Goal: Information Seeking & Learning: Check status

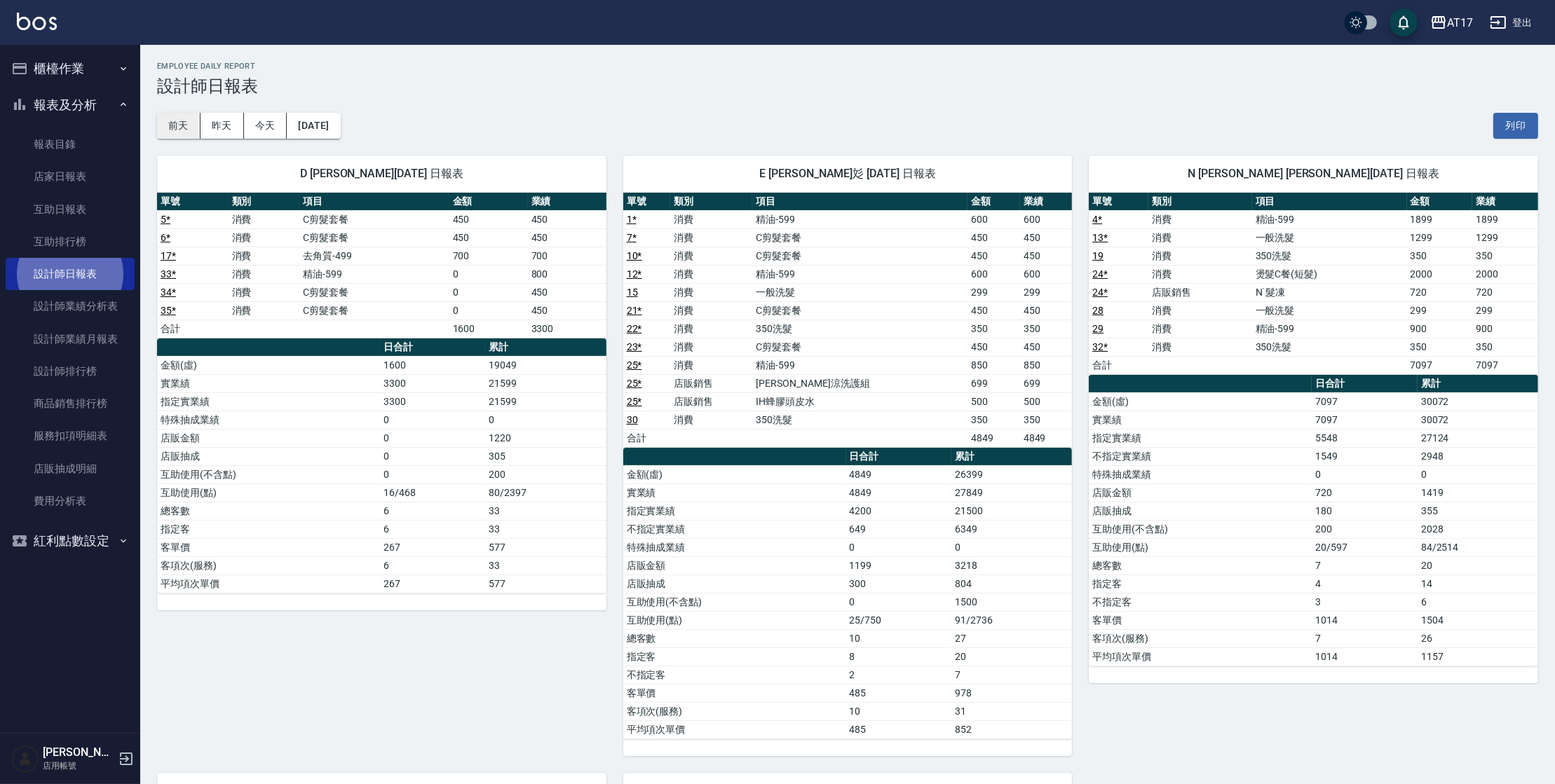
click at [189, 125] on button "前天" at bounding box center [179, 126] width 43 height 26
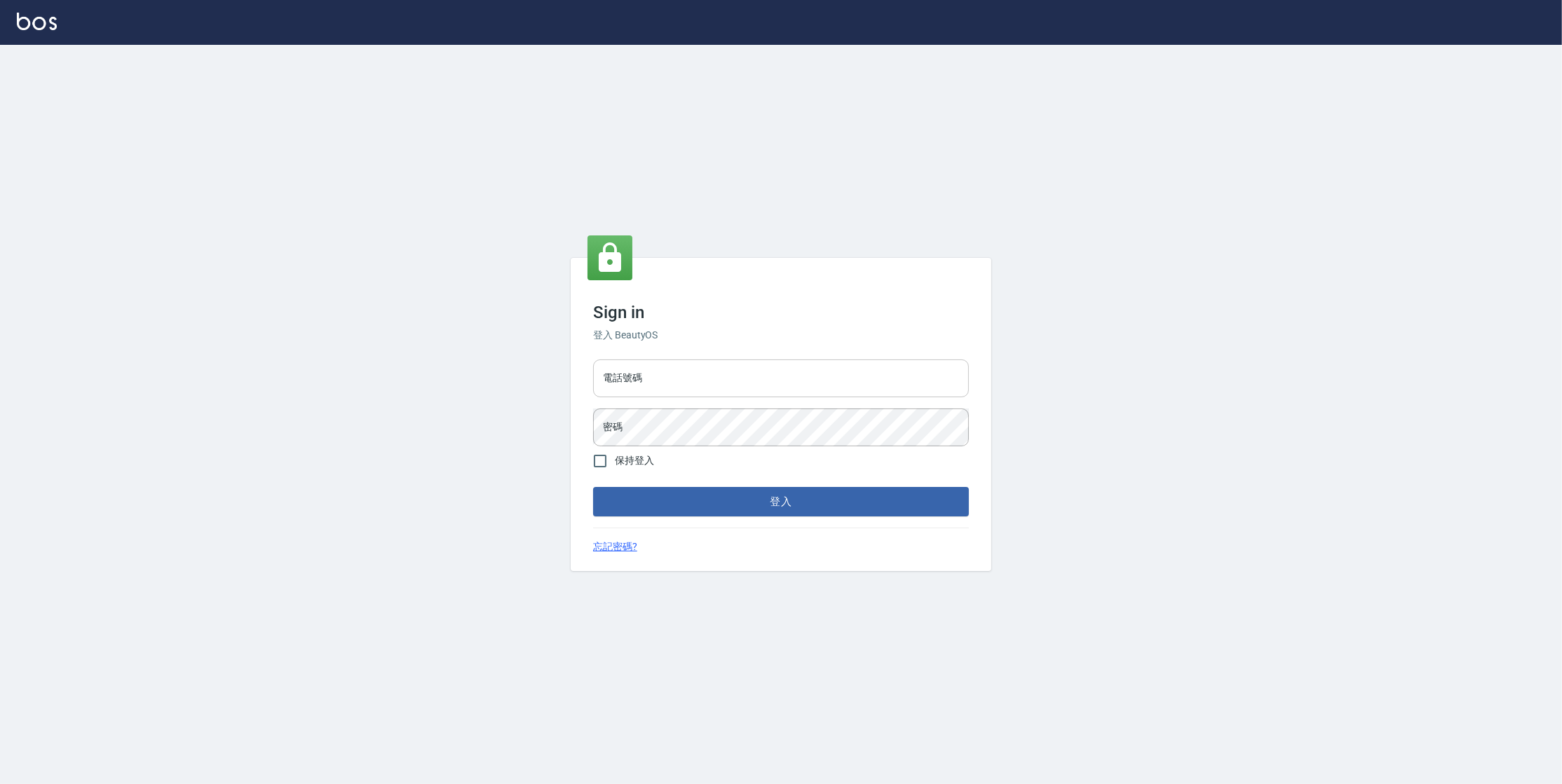
click at [711, 380] on input "電話號碼" at bounding box center [781, 378] width 376 height 38
type input "0977380821"
click at [593, 487] on button "登入" at bounding box center [781, 502] width 376 height 29
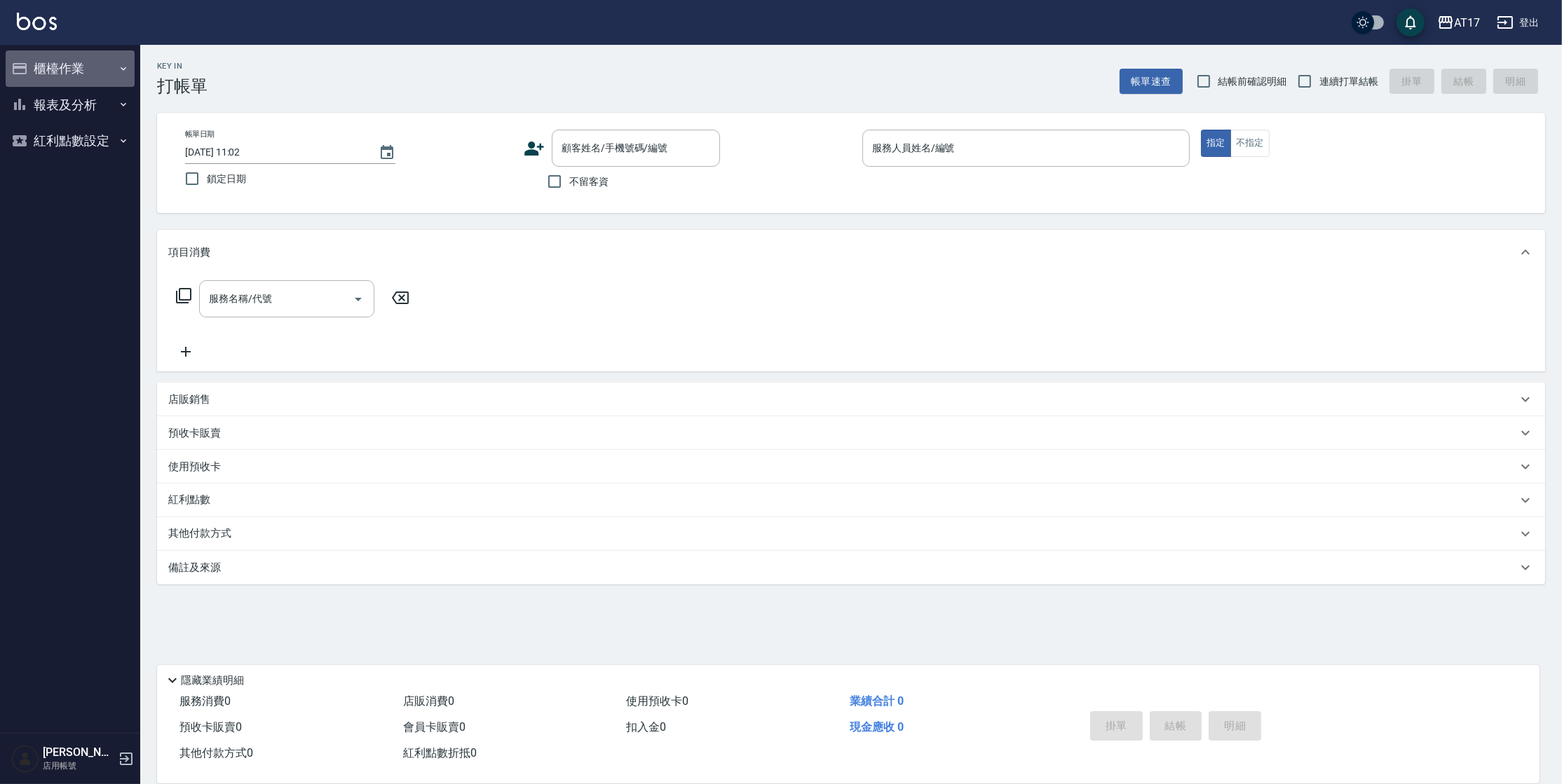
click at [61, 79] on button "櫃檯作業" at bounding box center [70, 68] width 129 height 36
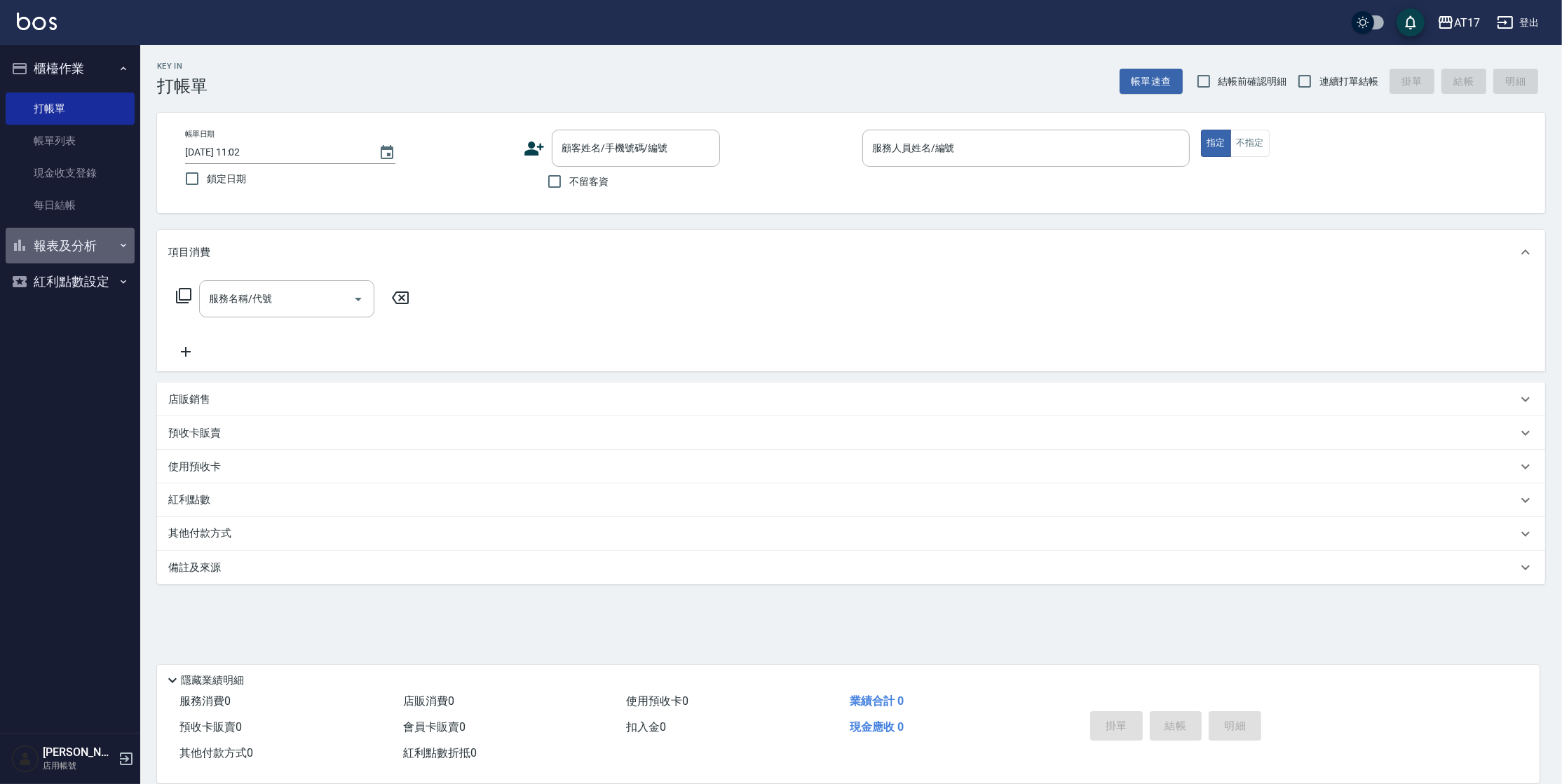
click at [74, 250] on button "報表及分析" at bounding box center [70, 246] width 129 height 36
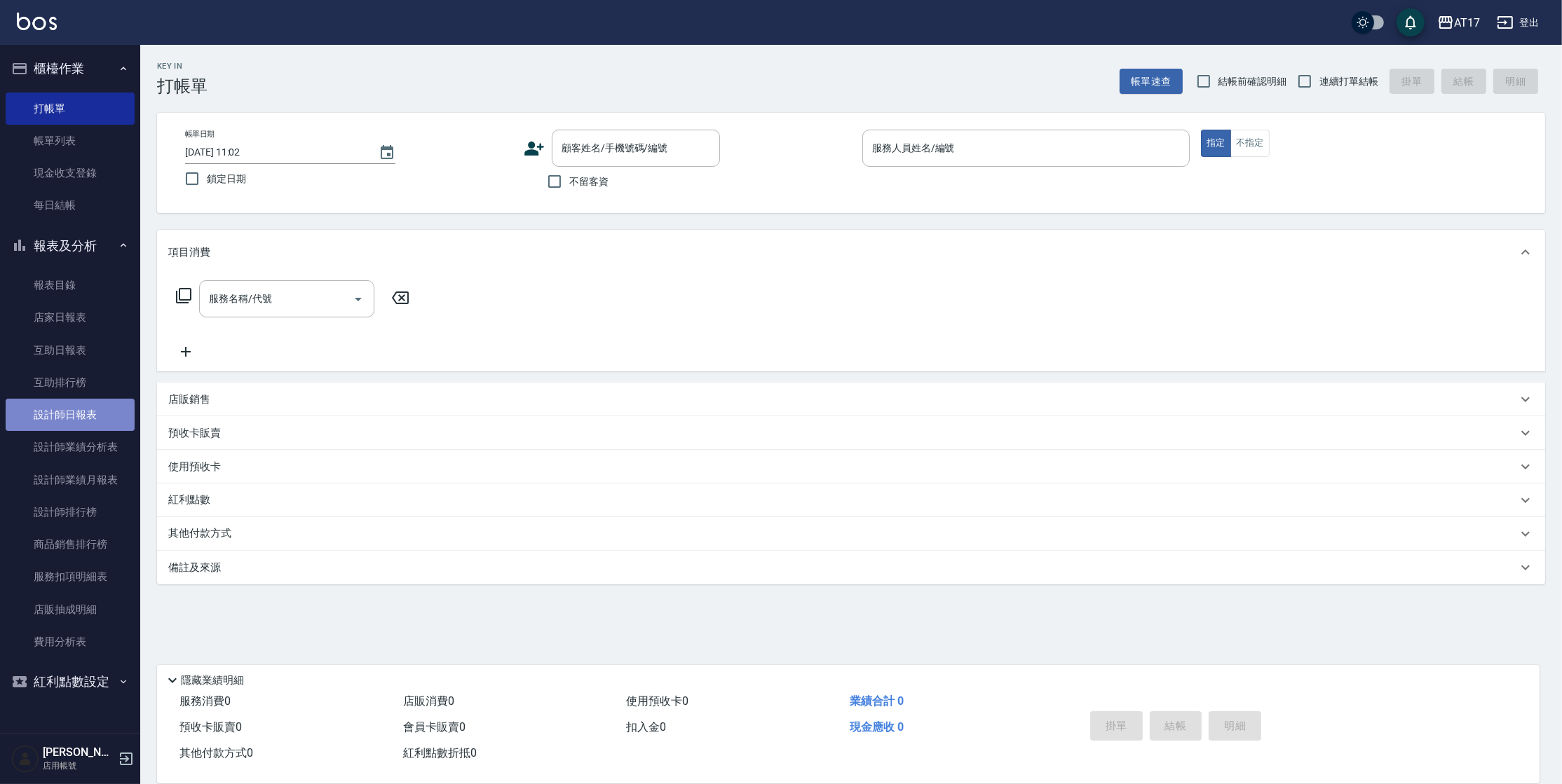
click at [79, 418] on link "設計師日報表" at bounding box center [70, 415] width 129 height 32
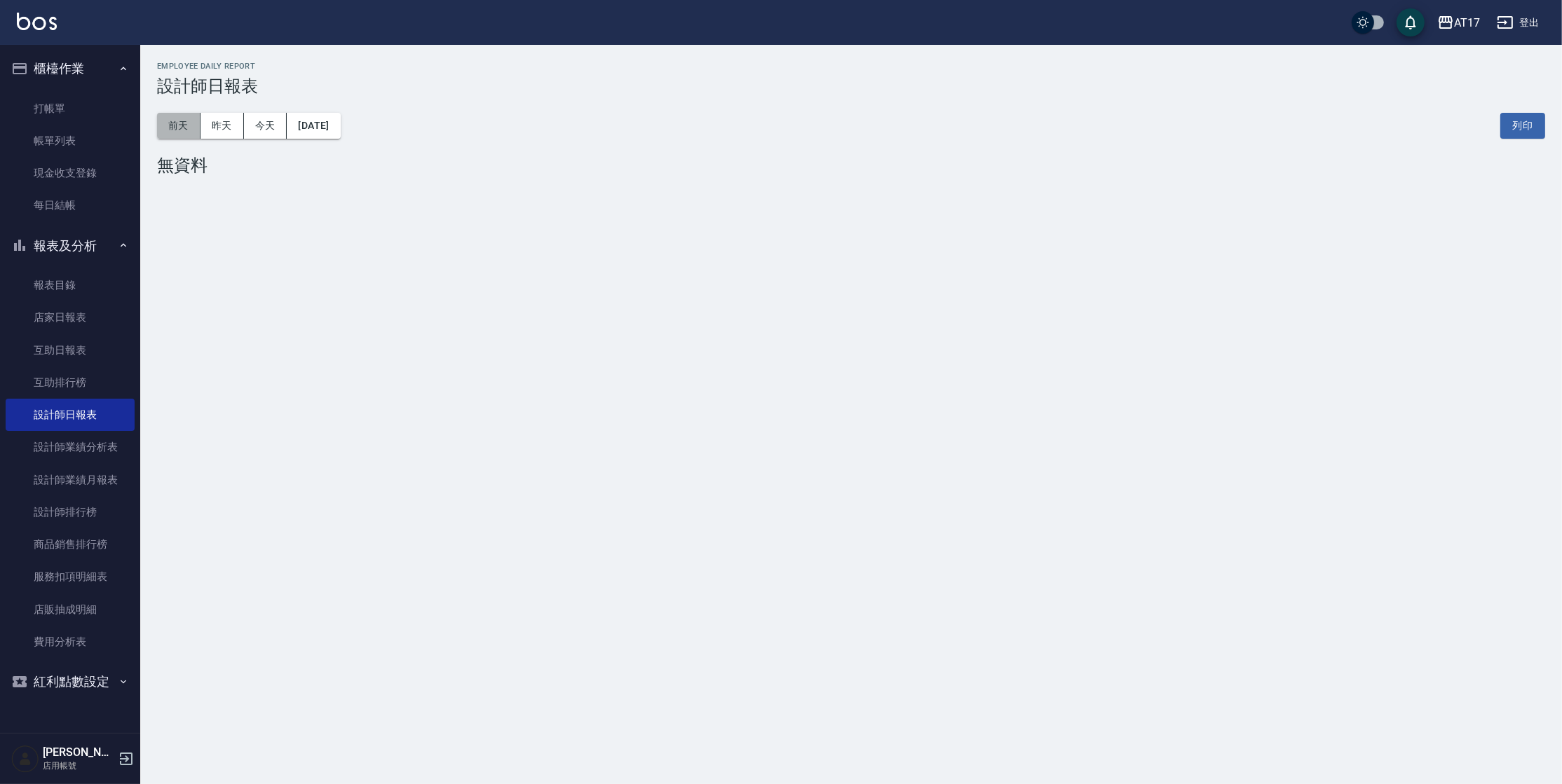
click at [185, 117] on button "前天" at bounding box center [179, 126] width 43 height 26
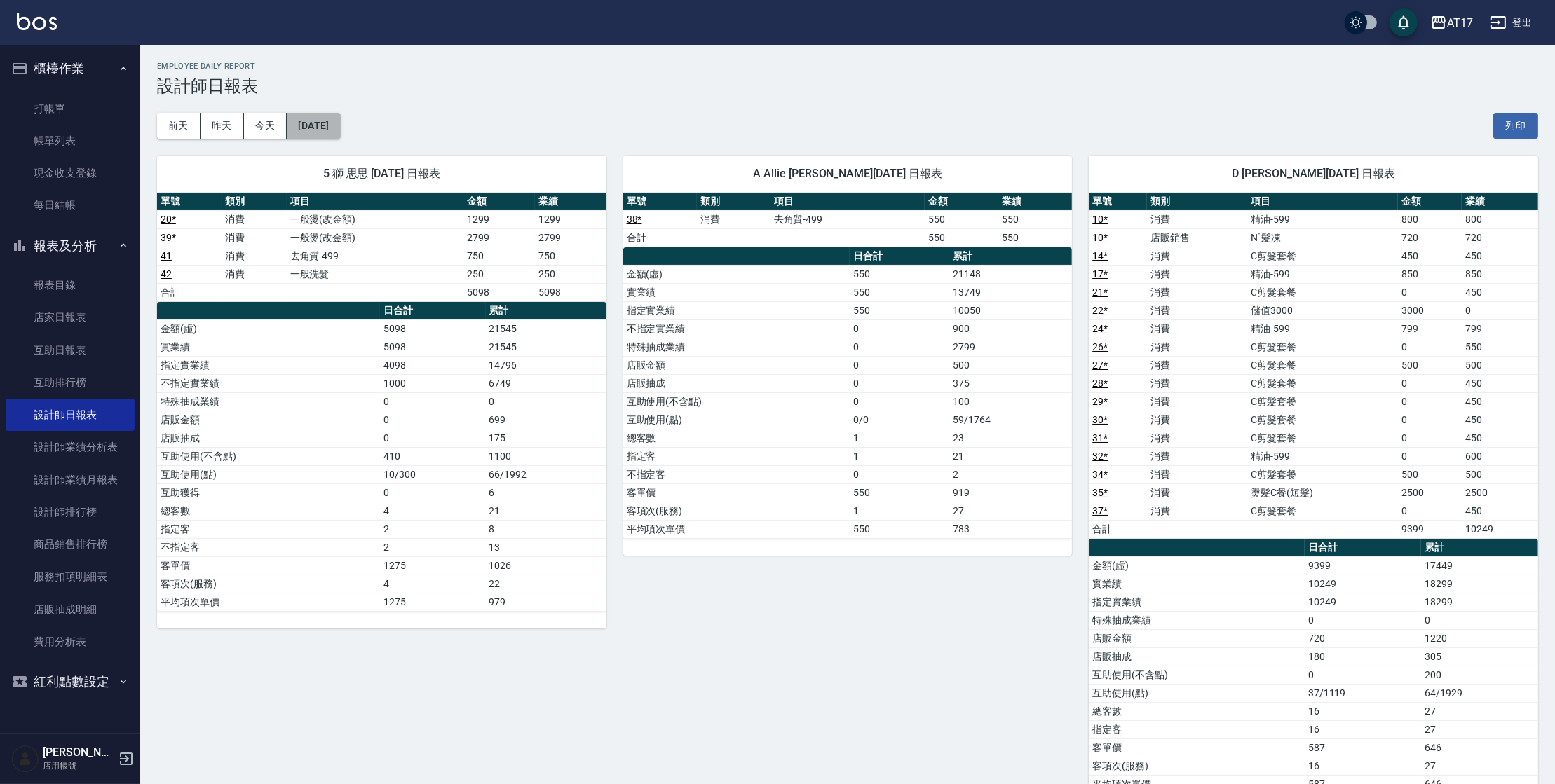
click at [340, 123] on button "[DATE]" at bounding box center [313, 126] width 53 height 26
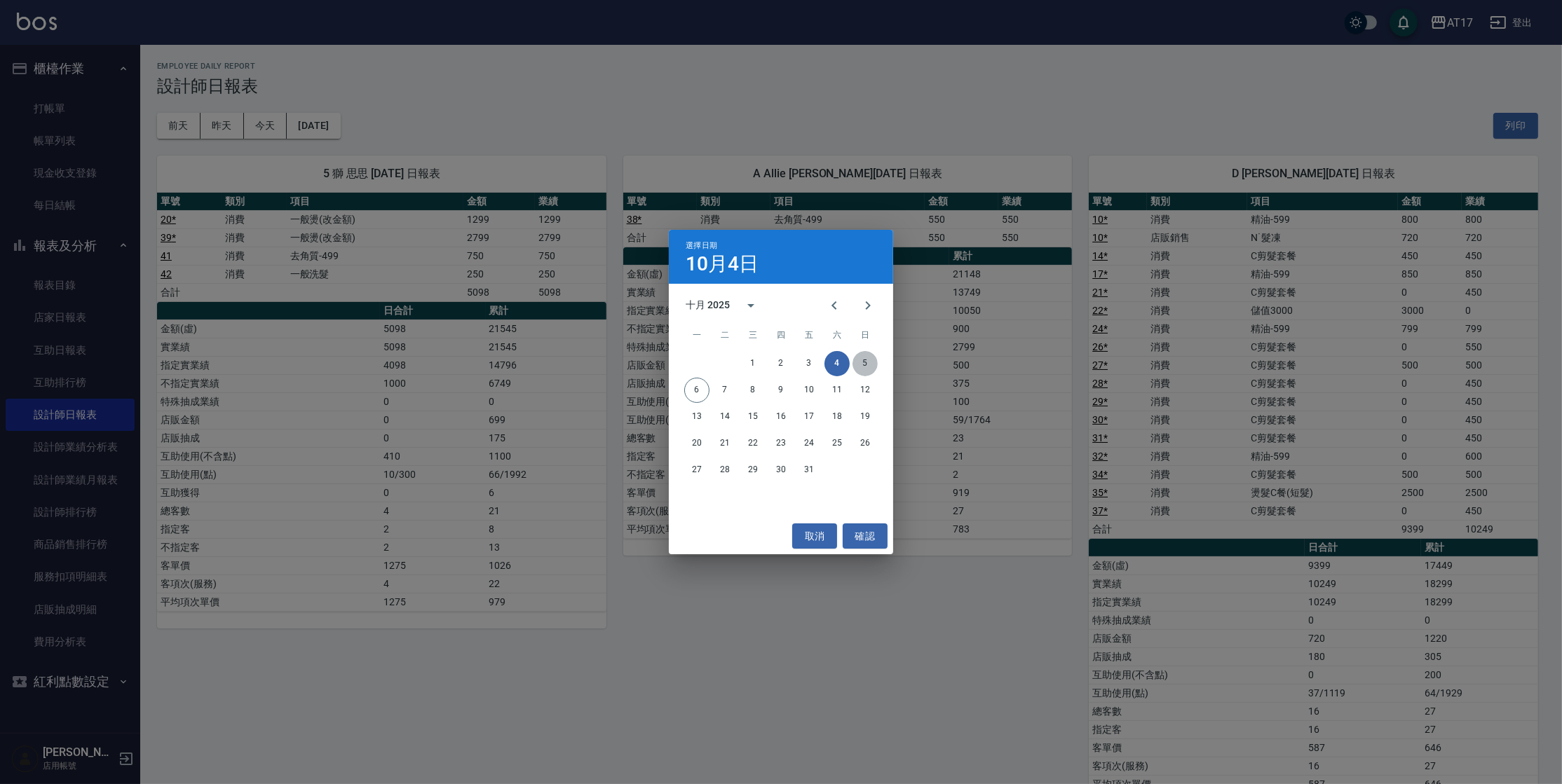
click at [858, 363] on button "5" at bounding box center [865, 363] width 26 height 26
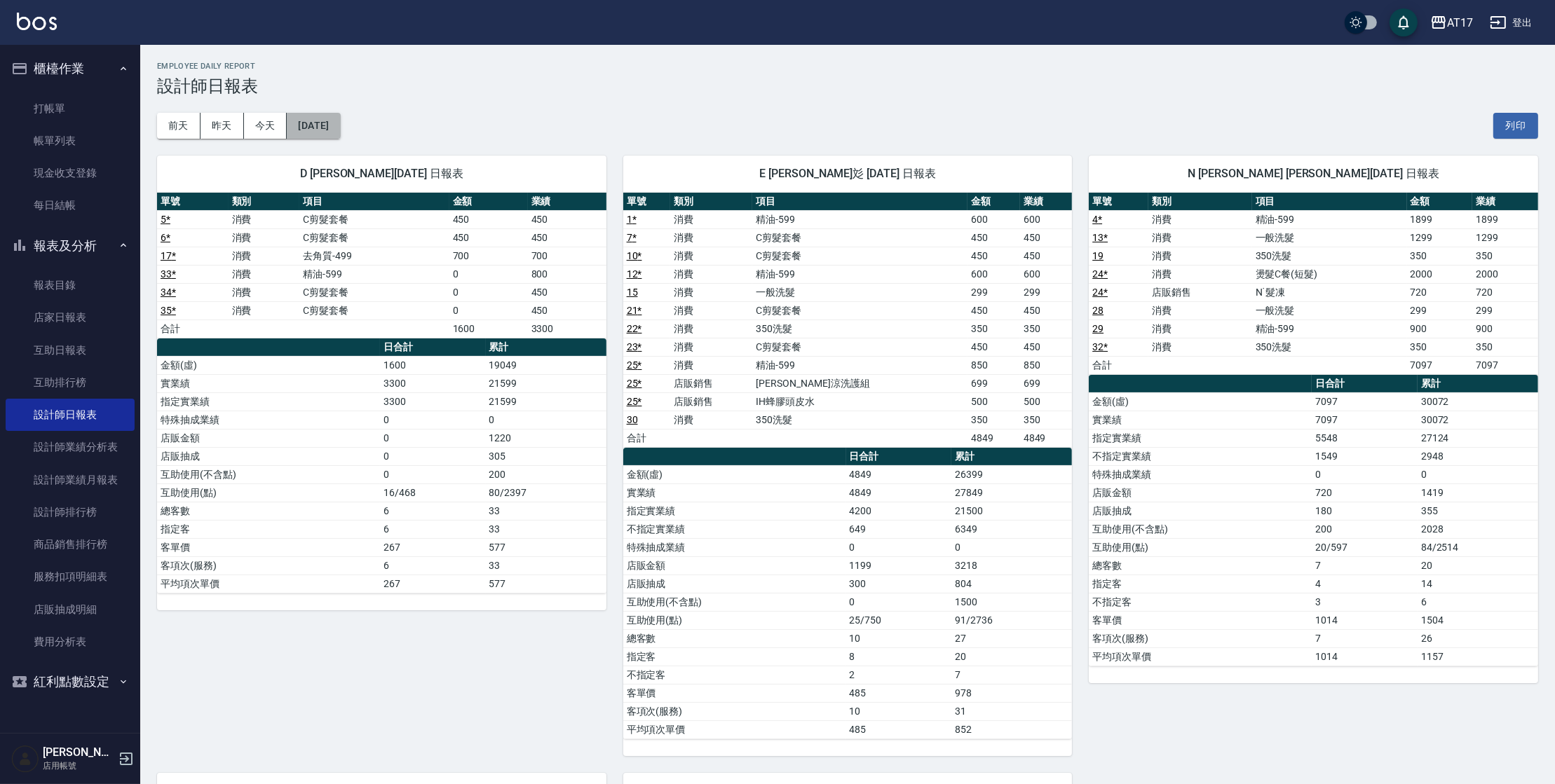
click at [340, 133] on button "[DATE]" at bounding box center [313, 126] width 53 height 26
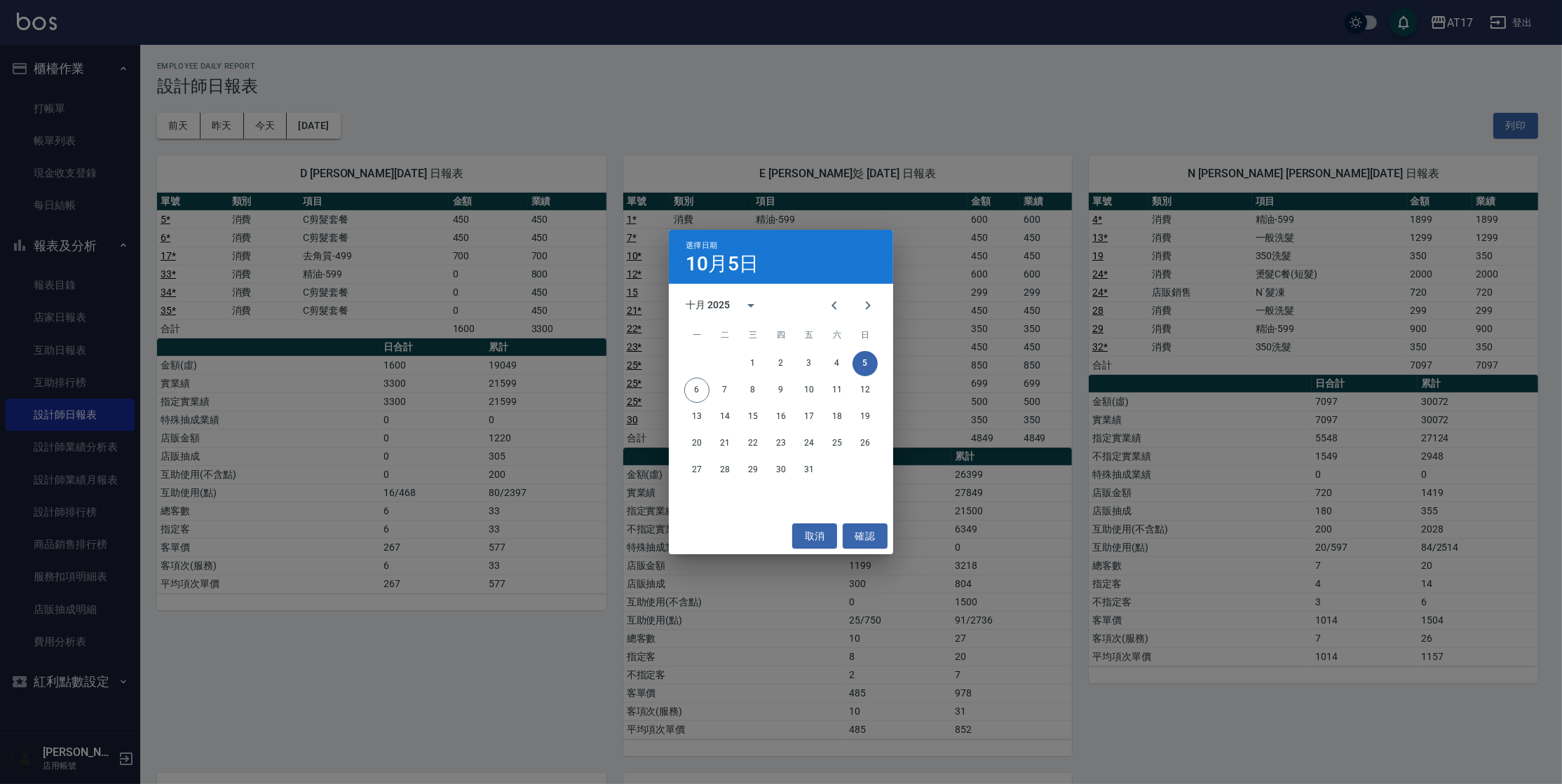
click at [762, 99] on div "選擇日期 10月5日 十月 2025 一 二 三 四 五 六 日 1 2 3 4 5 6 7 8 9 10 11 12 13 14 15 16 17 18 1…" at bounding box center [781, 392] width 1562 height 784
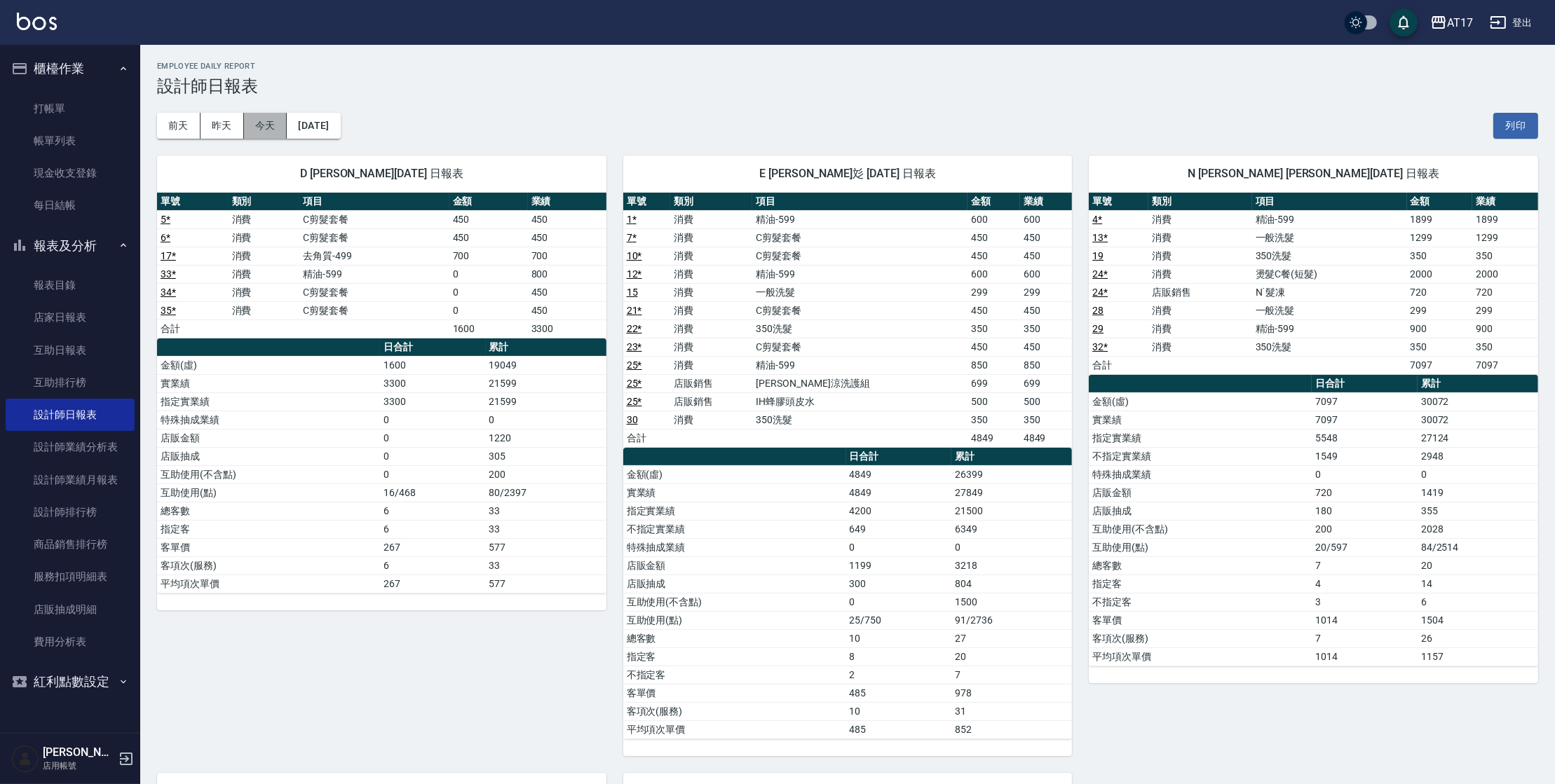
click at [261, 125] on button "今天" at bounding box center [265, 126] width 43 height 26
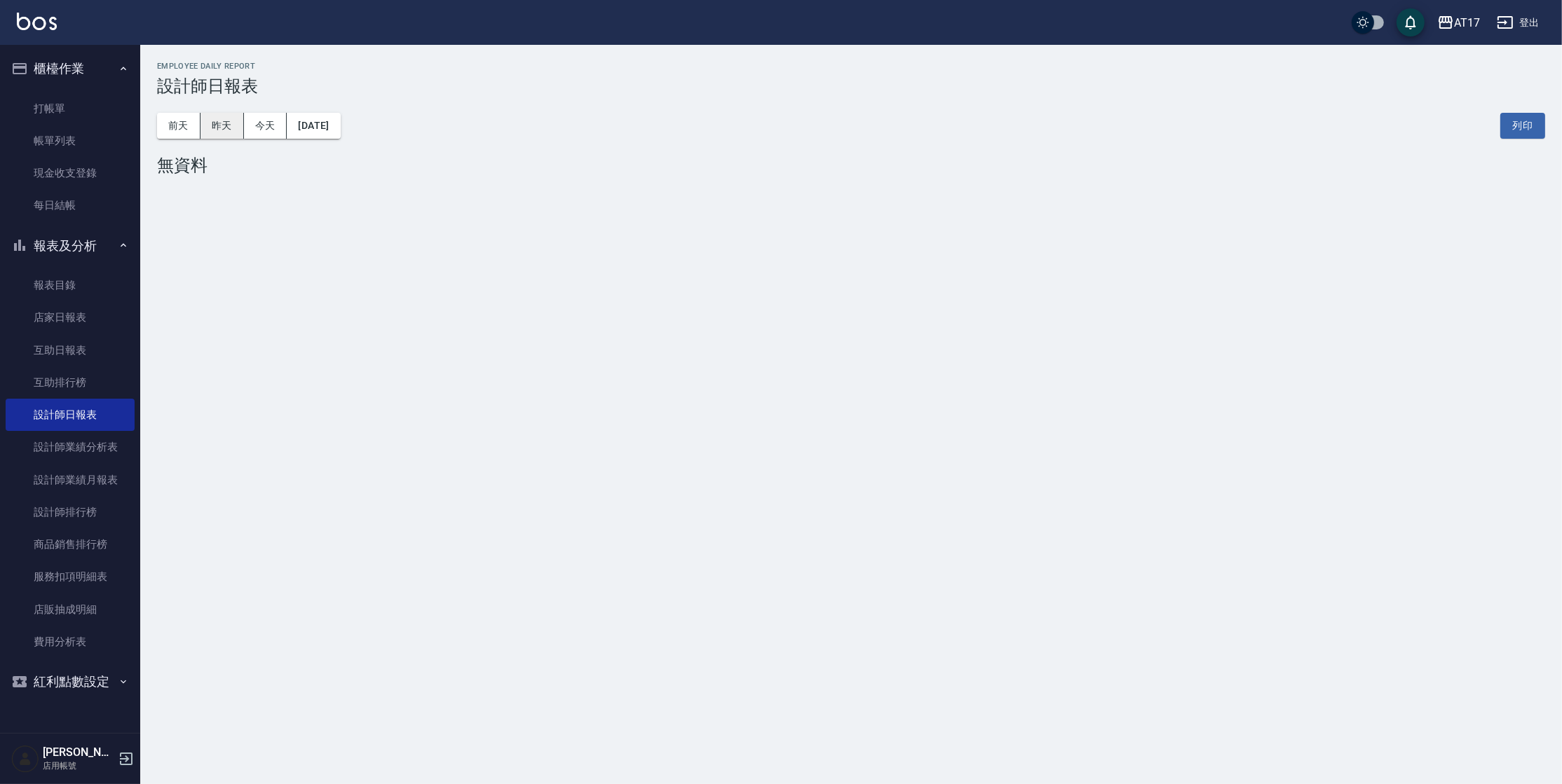
click at [236, 131] on button "昨天" at bounding box center [222, 126] width 43 height 26
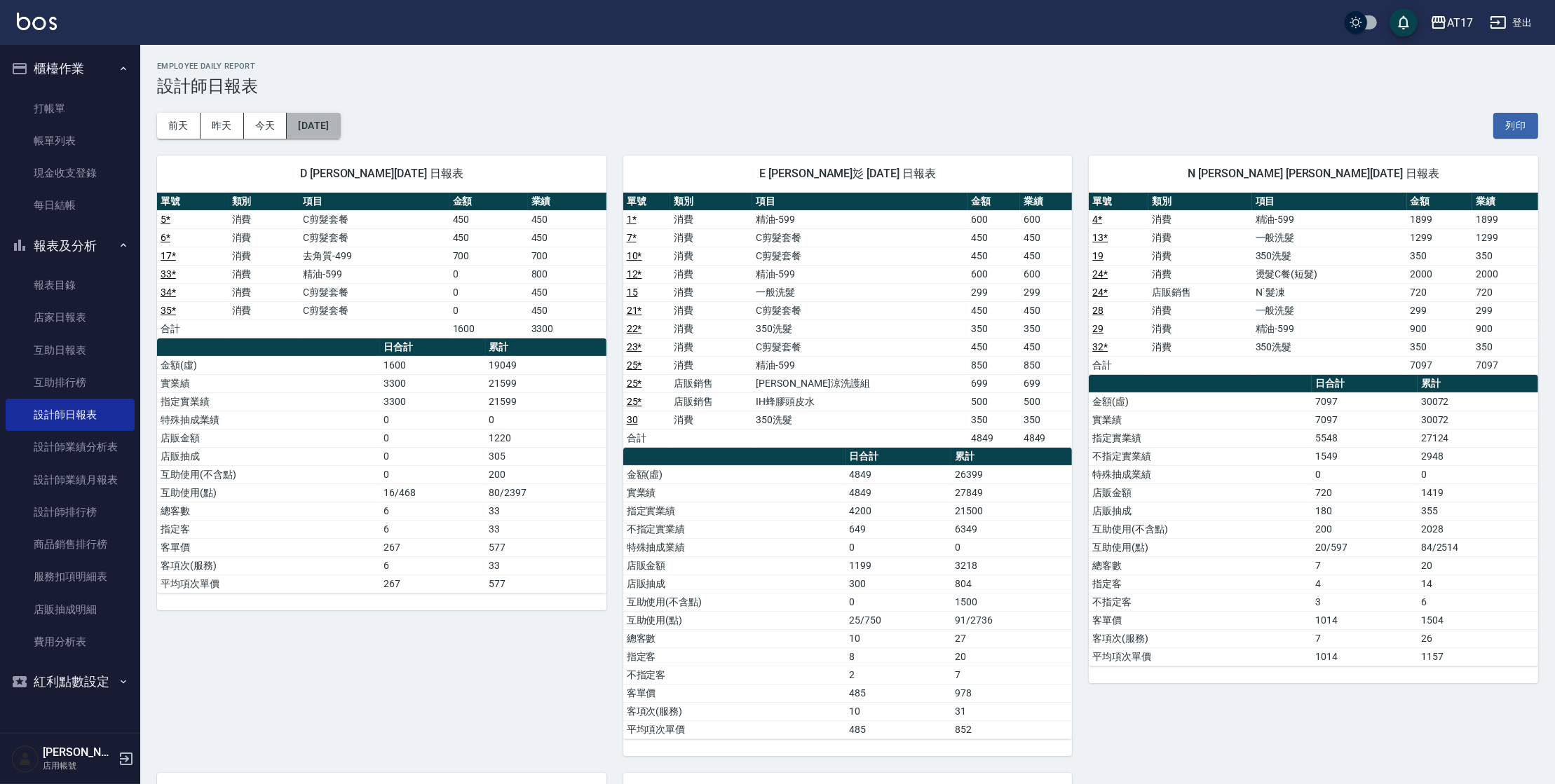
click at [302, 131] on button "[DATE]" at bounding box center [313, 126] width 53 height 26
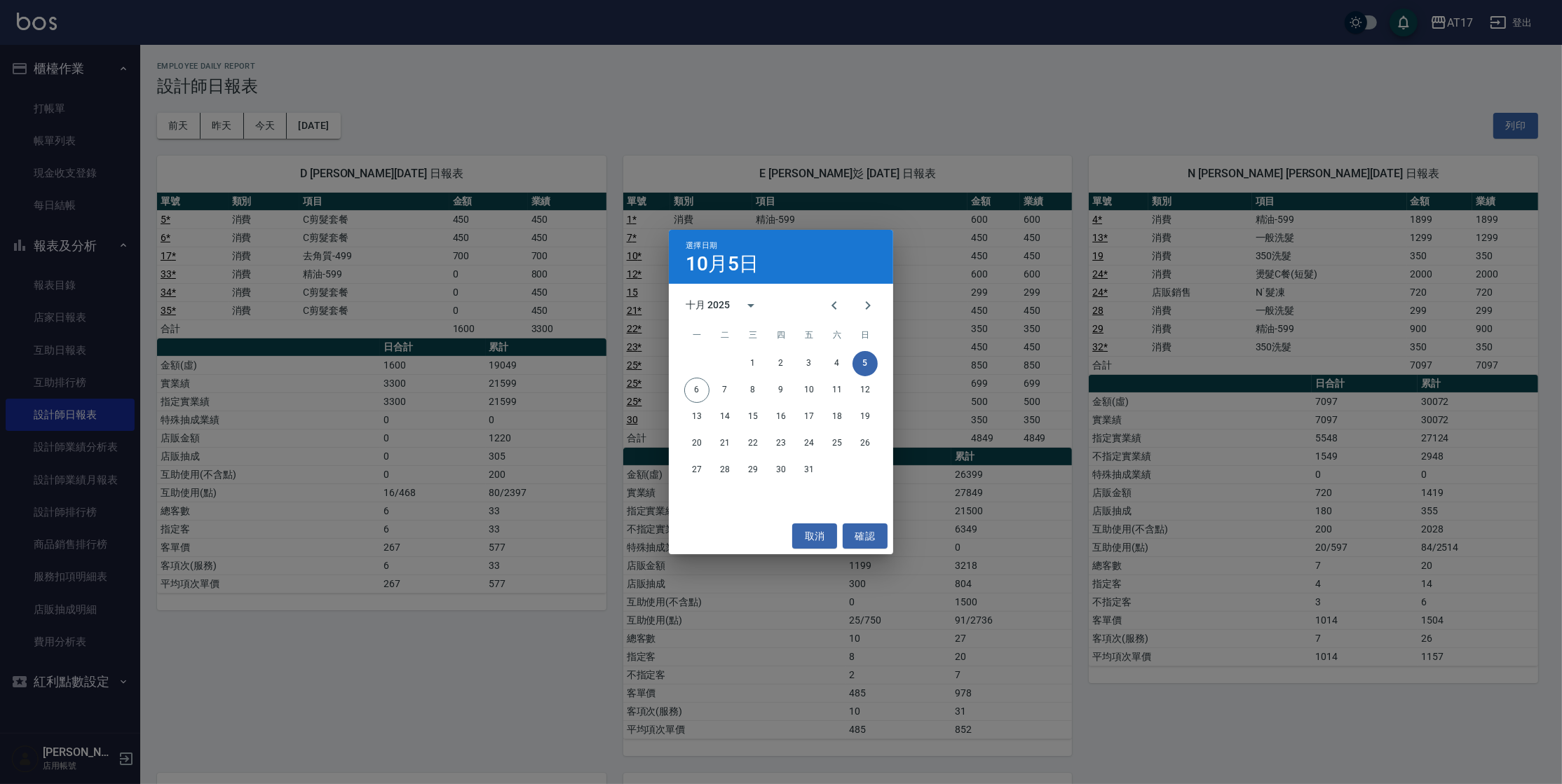
click at [1092, 89] on div "選擇日期 10月5日 十月 2025 一 二 三 四 五 六 日 1 2 3 4 5 6 7 8 9 10 11 12 13 14 15 16 17 18 1…" at bounding box center [781, 392] width 1562 height 784
